Goal: Navigation & Orientation: Find specific page/section

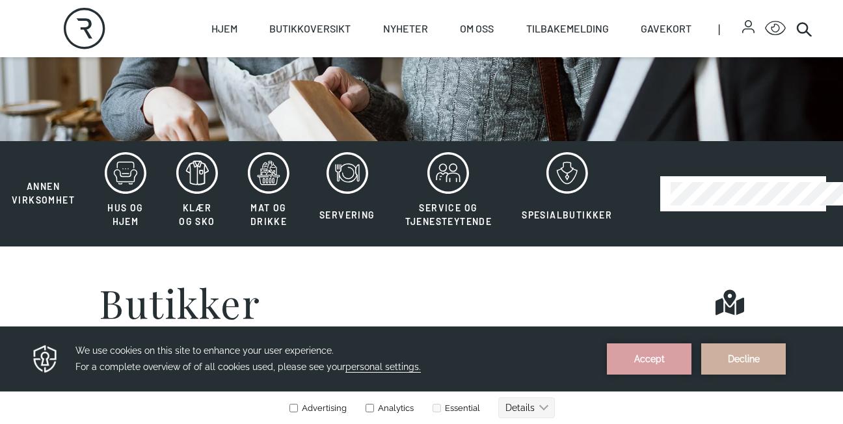
scroll to position [260, 0]
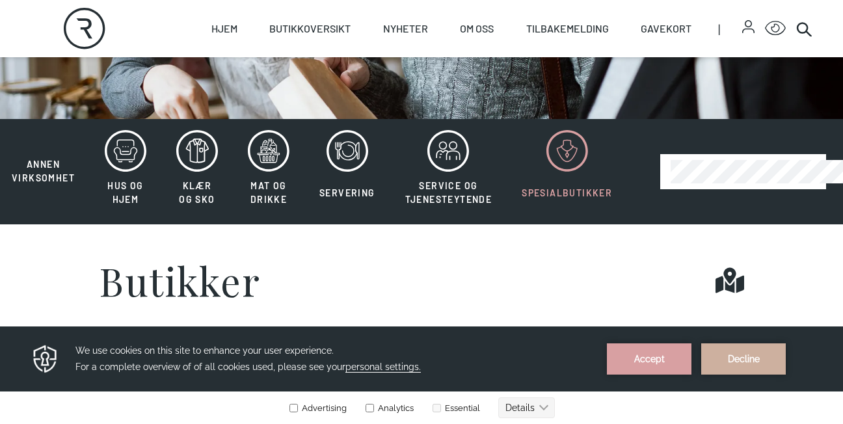
click at [570, 159] on icon at bounding box center [567, 151] width 42 height 42
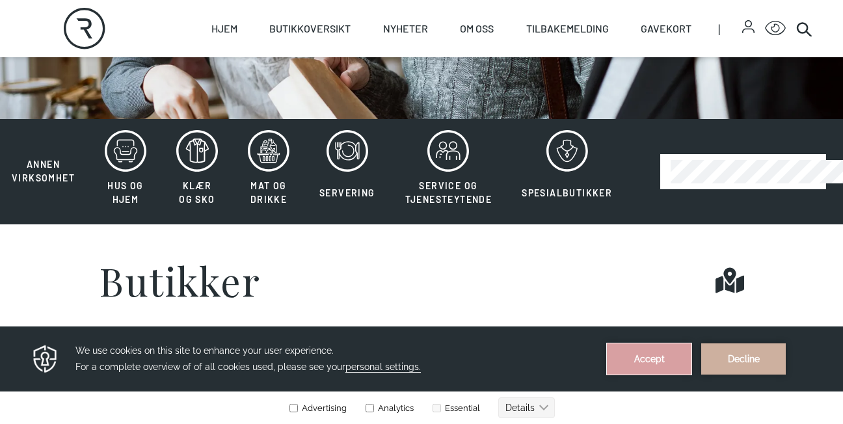
click at [661, 358] on button "Accept" at bounding box center [649, 358] width 85 height 31
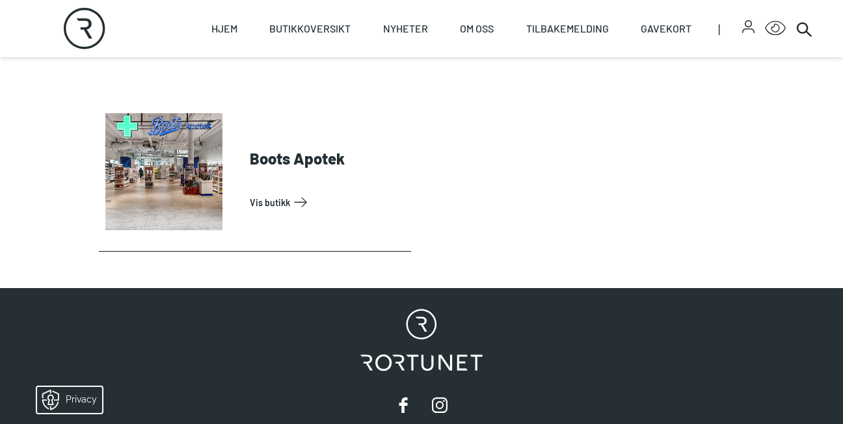
scroll to position [520, 0]
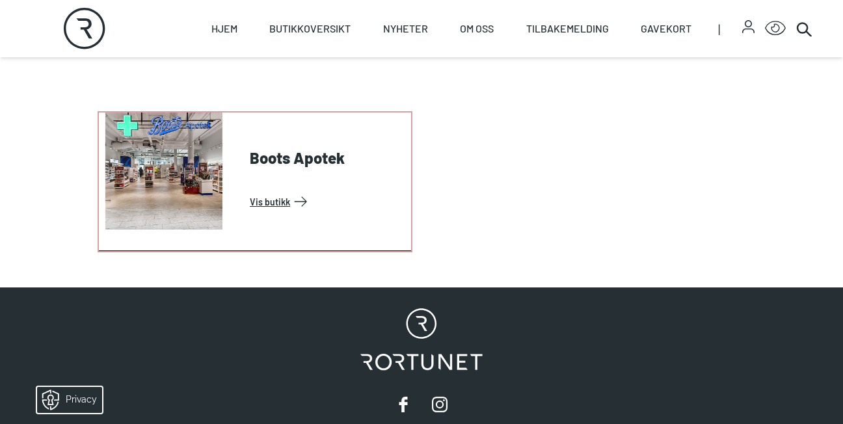
click at [291, 199] on link "Vis butikk" at bounding box center [328, 201] width 156 height 21
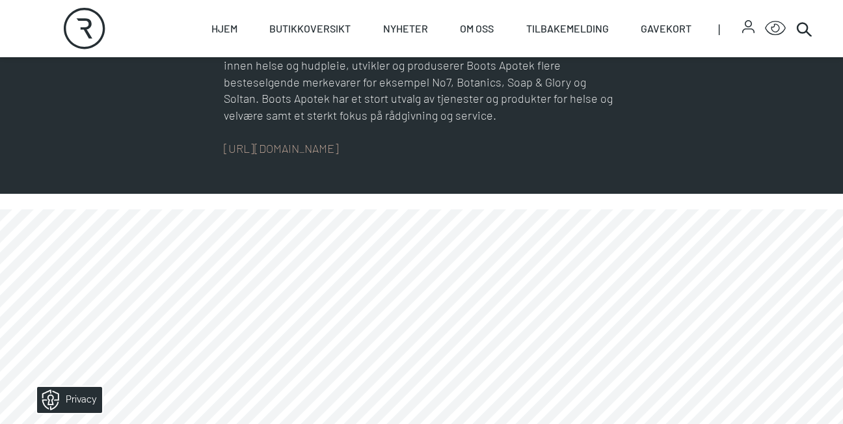
scroll to position [650, 0]
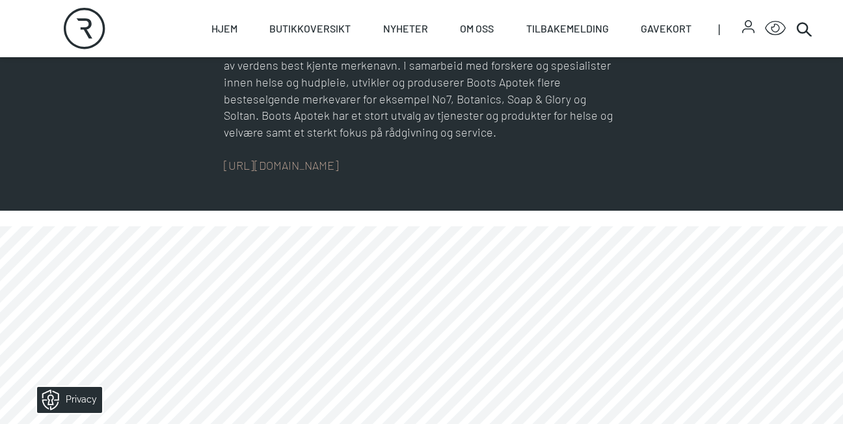
drag, startPoint x: 540, startPoint y: 338, endPoint x: 816, endPoint y: 347, distance: 276.6
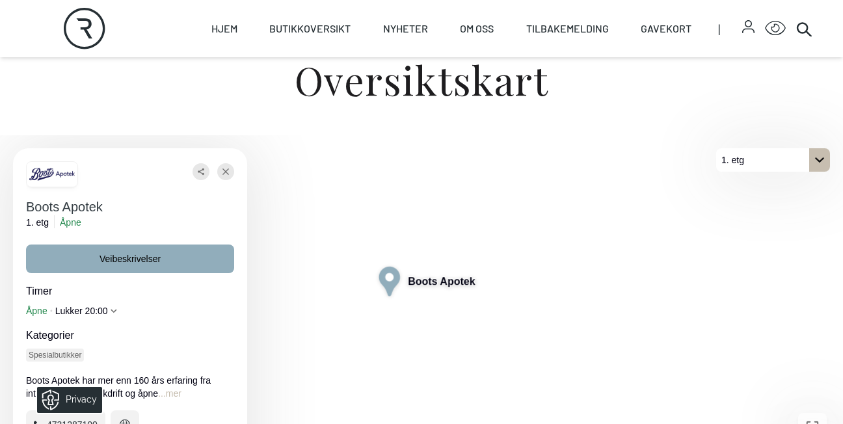
scroll to position [373, 0]
